Goal: Information Seeking & Learning: Understand process/instructions

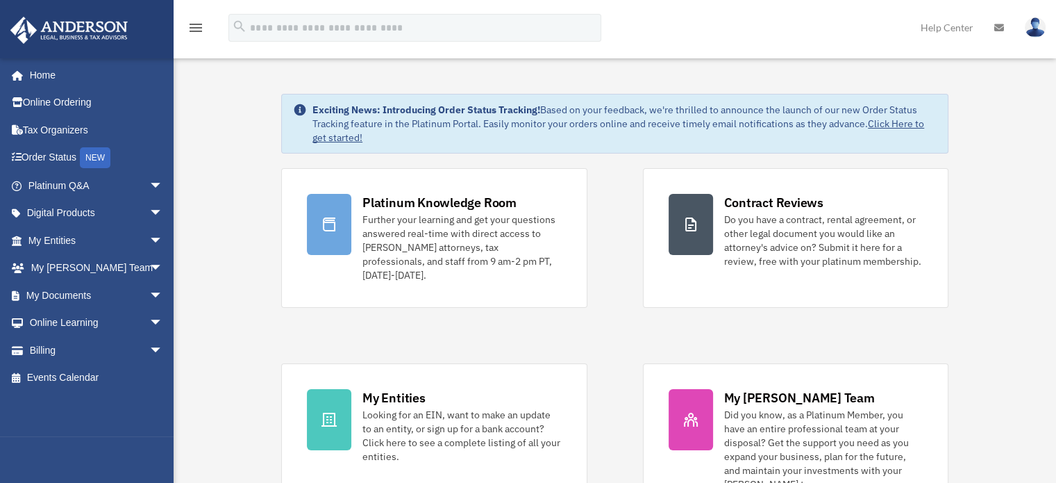
click at [1036, 33] on img at bounding box center [1035, 27] width 21 height 20
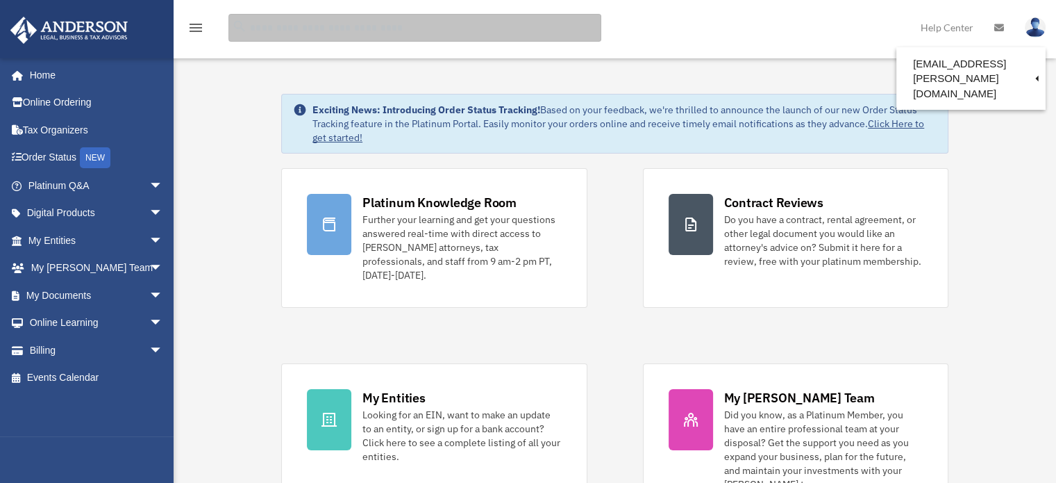
click at [285, 34] on input "search" at bounding box center [415, 28] width 373 height 28
type input "**********"
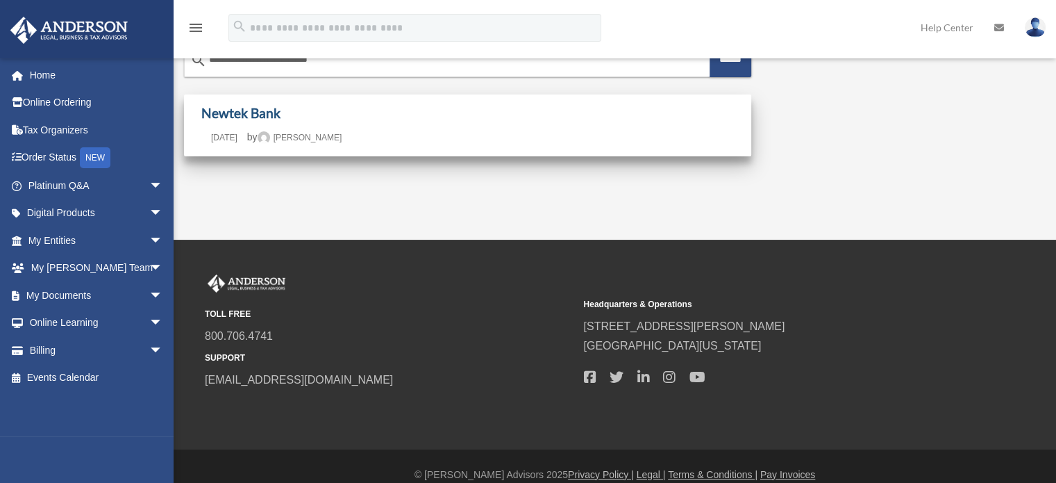
click at [244, 117] on link "Newtek Bank" at bounding box center [240, 113] width 79 height 16
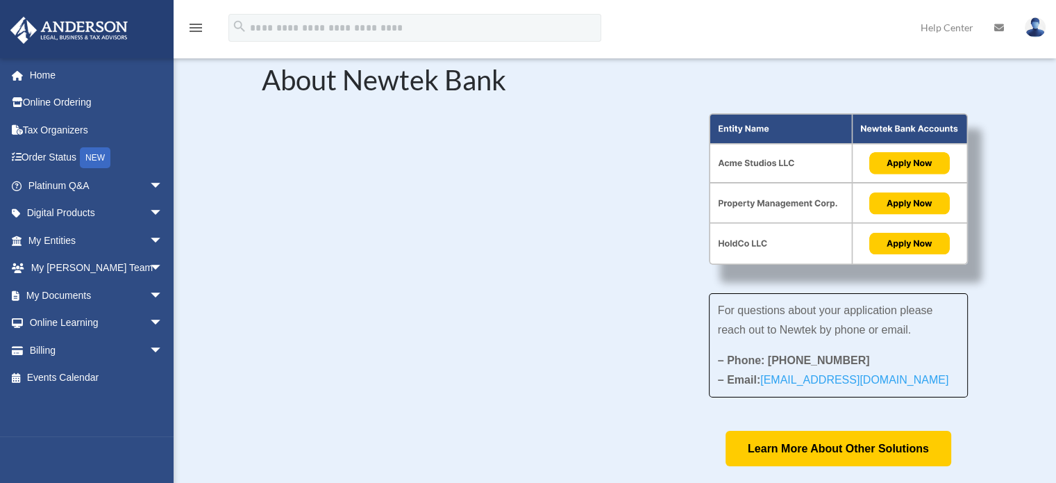
click at [588, 403] on div "For questions about your application please reach out to Newtek by phone or ema…" at bounding box center [615, 289] width 706 height 353
click at [482, 443] on div "For questions about your application please reach out to Newtek by phone or ema…" at bounding box center [615, 289] width 706 height 353
click at [149, 242] on span "arrow_drop_down" at bounding box center [163, 240] width 28 height 28
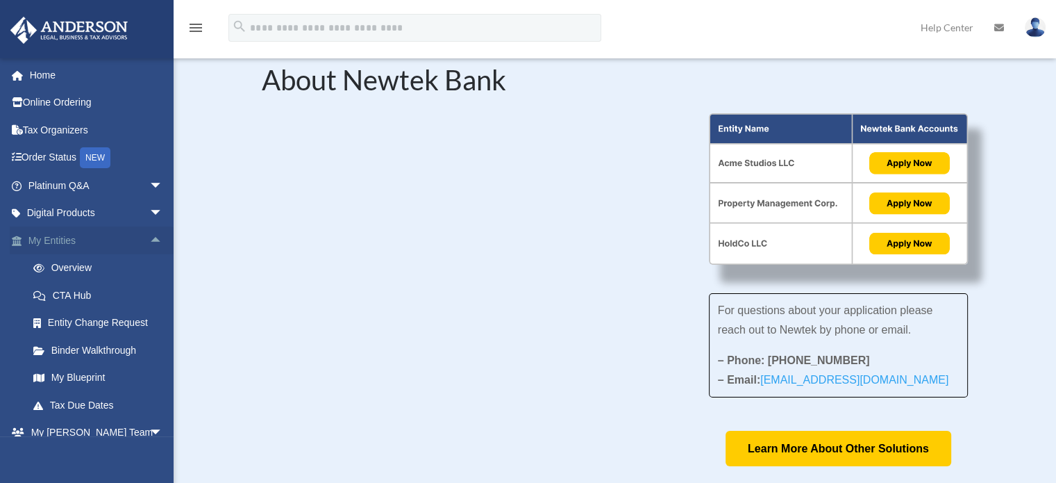
click at [149, 237] on span "arrow_drop_up" at bounding box center [163, 240] width 28 height 28
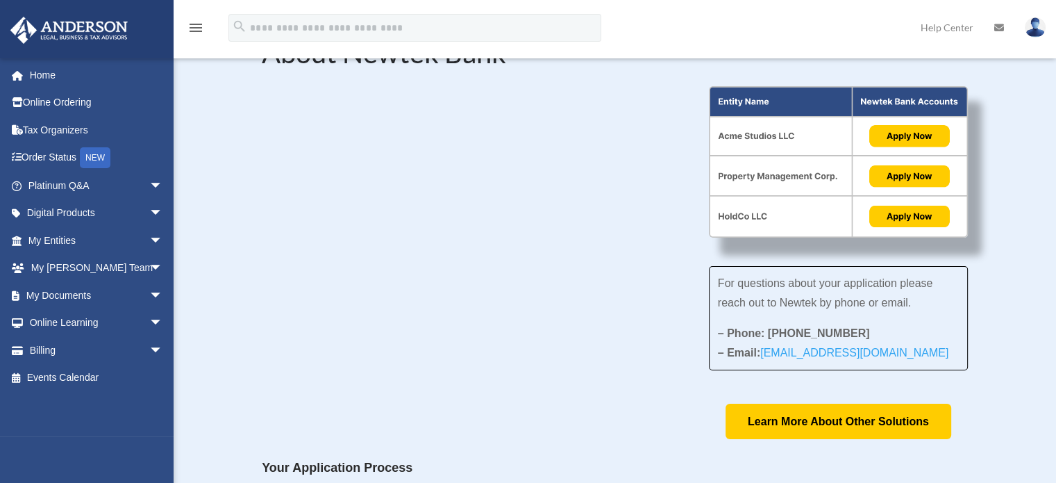
scroll to position [16, 0]
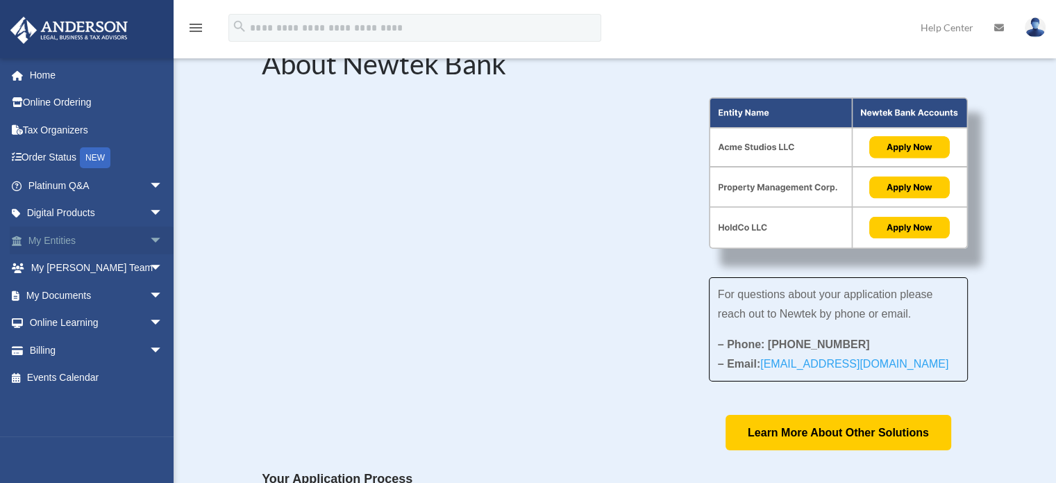
click at [149, 238] on span "arrow_drop_down" at bounding box center [163, 240] width 28 height 28
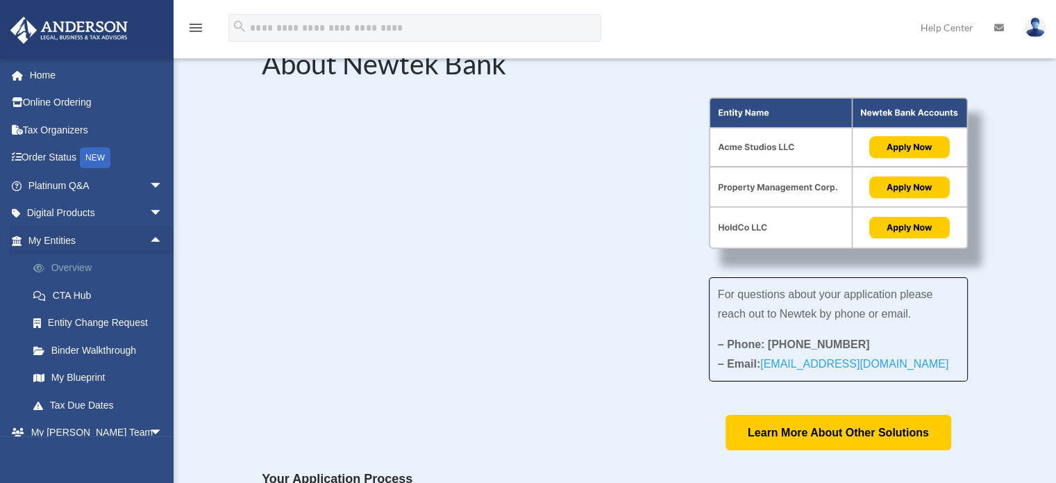
click at [73, 263] on link "Overview" at bounding box center [101, 268] width 165 height 28
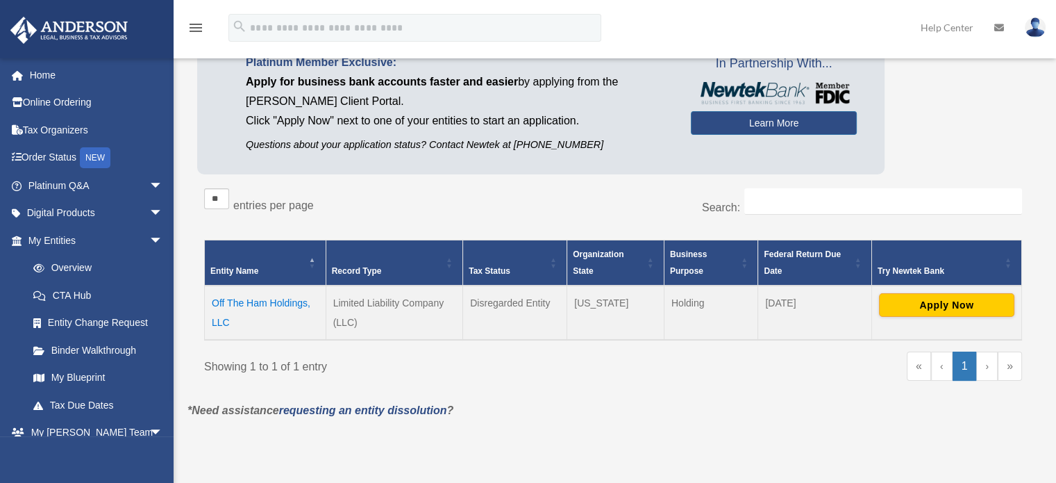
scroll to position [114, 0]
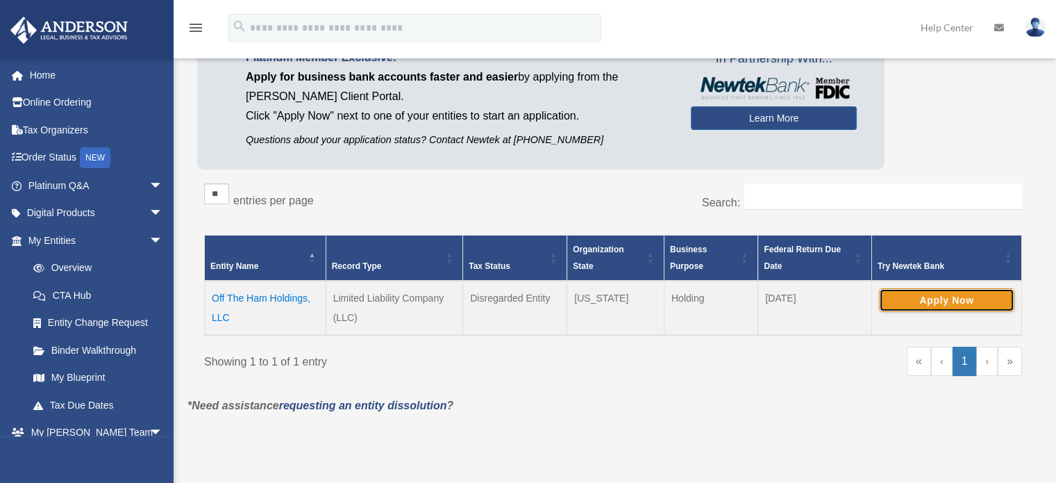
click at [951, 297] on button "Apply Now" at bounding box center [946, 300] width 135 height 24
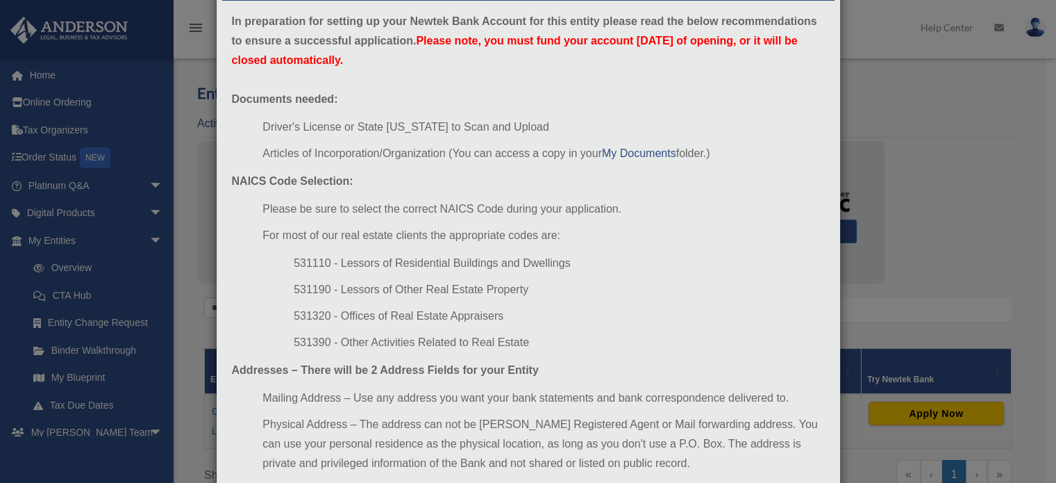
scroll to position [0, 0]
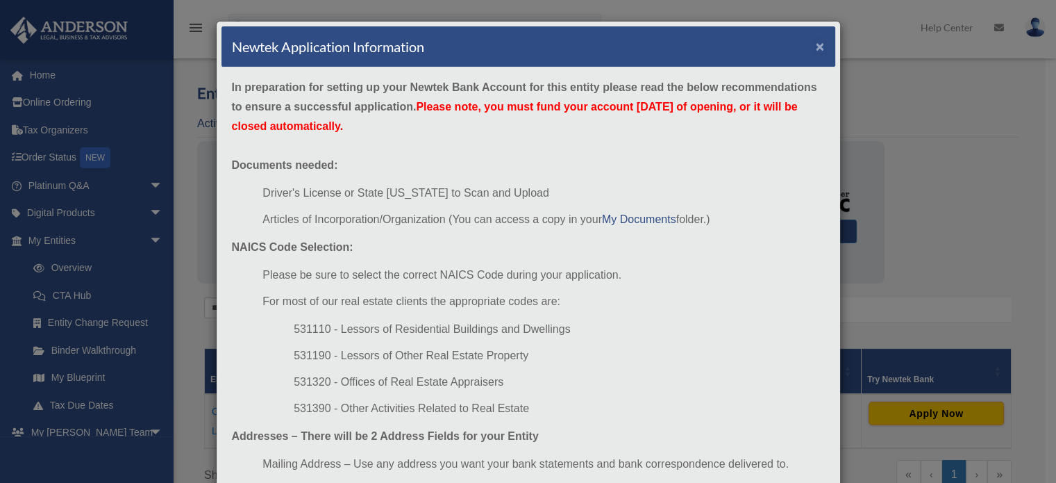
click at [816, 45] on button "×" at bounding box center [820, 46] width 9 height 15
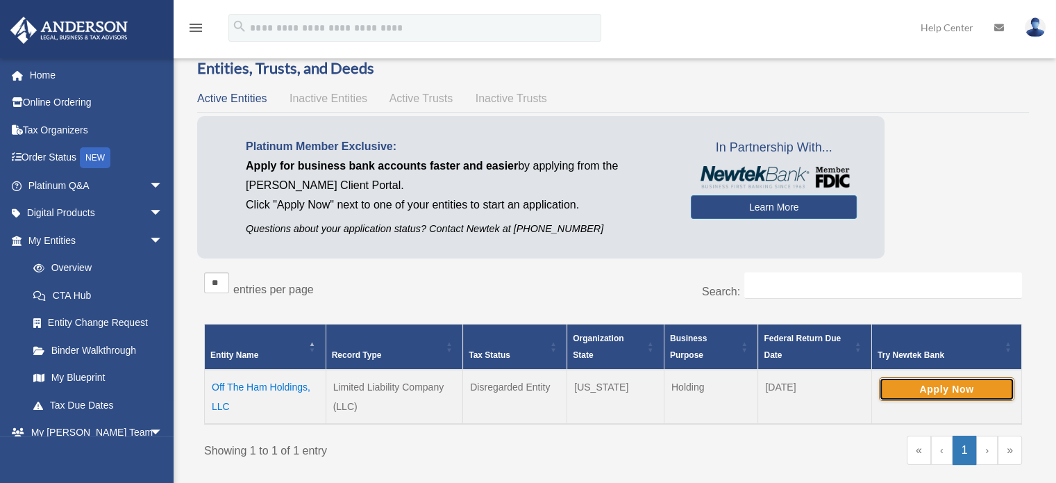
scroll to position [20, 0]
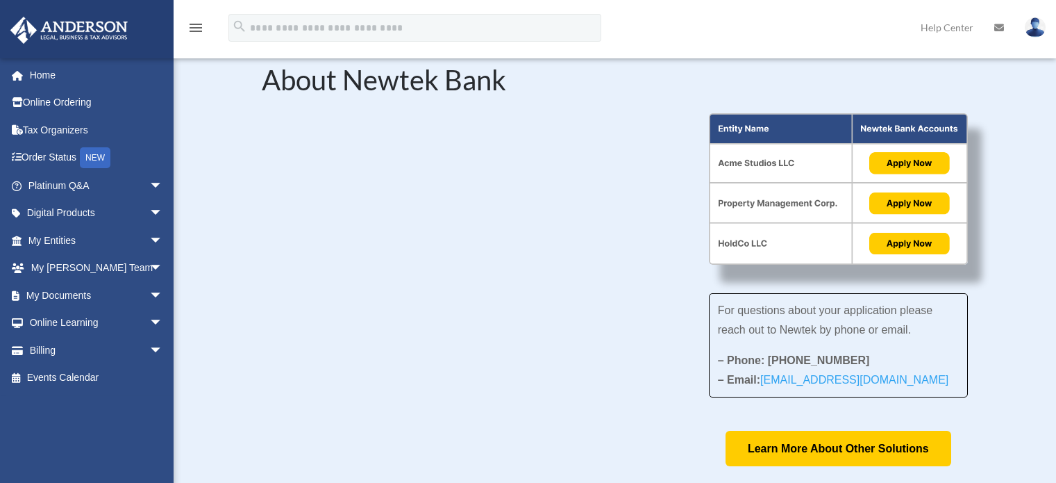
scroll to position [16, 0]
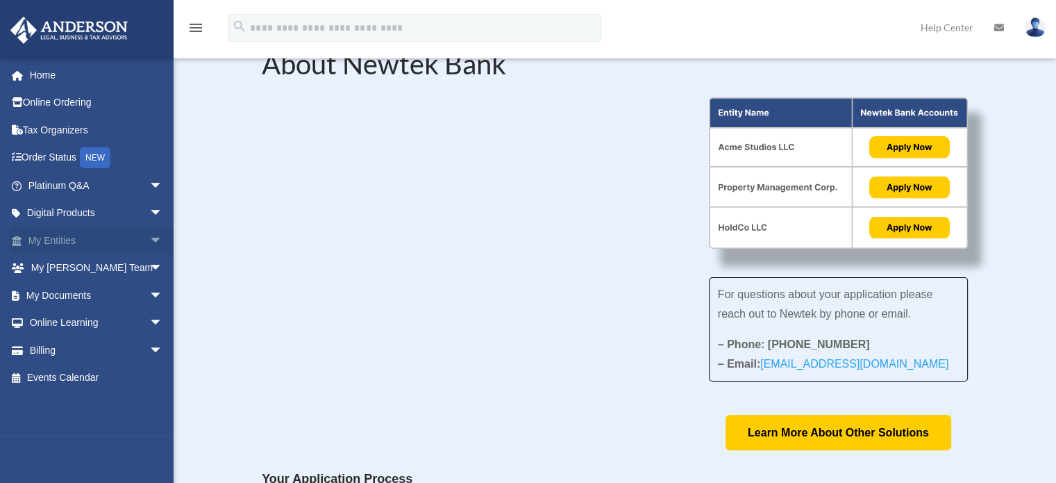
click at [149, 241] on span "arrow_drop_down" at bounding box center [163, 240] width 28 height 28
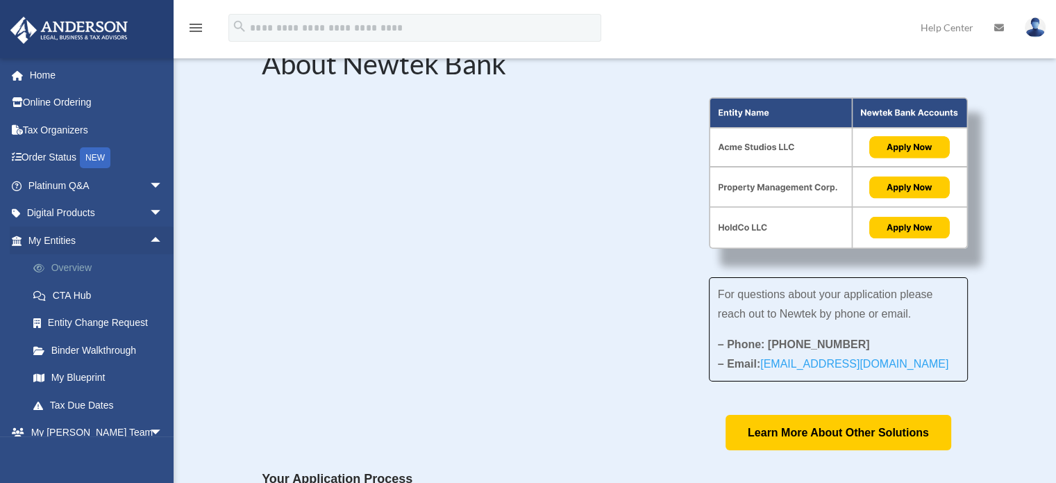
click at [71, 272] on link "Overview" at bounding box center [101, 268] width 165 height 28
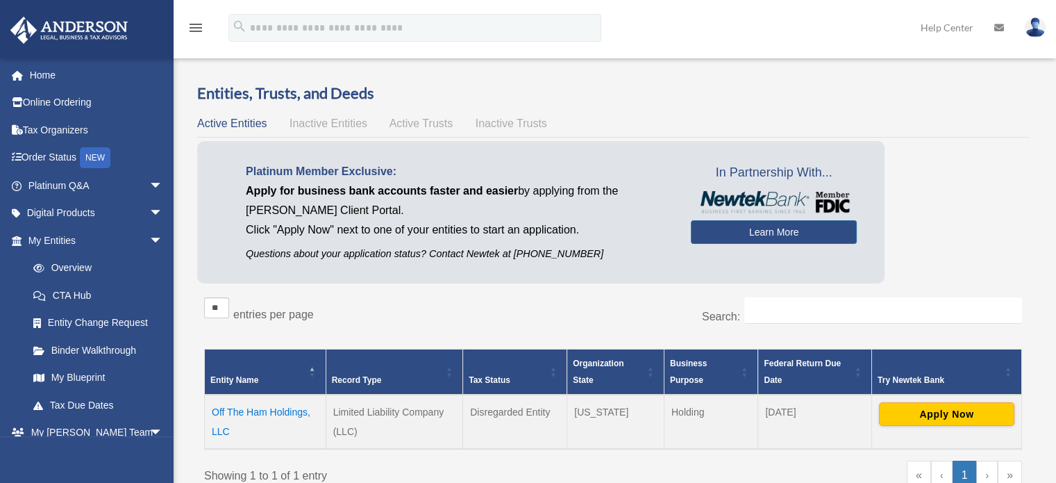
scroll to position [69, 0]
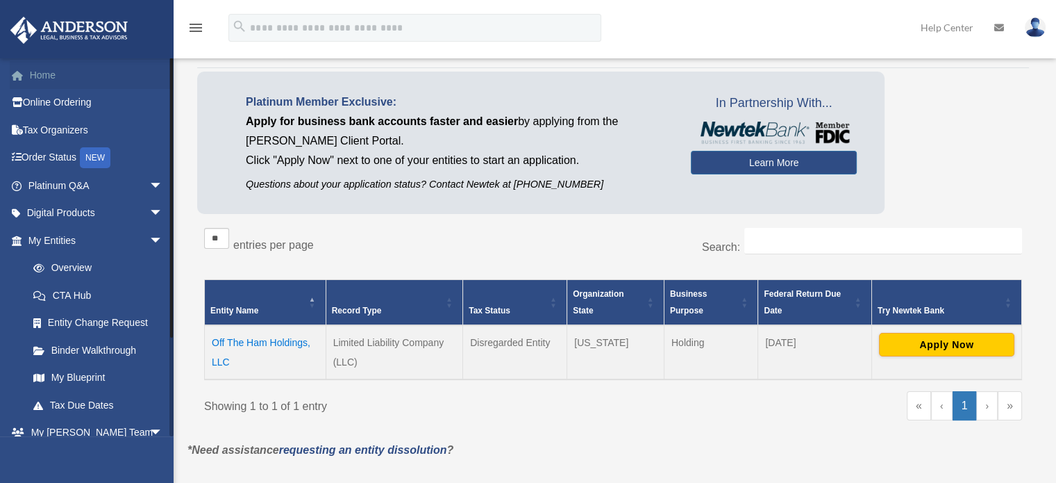
click at [66, 74] on link "Home" at bounding box center [97, 75] width 174 height 28
